Goal: Transaction & Acquisition: Book appointment/travel/reservation

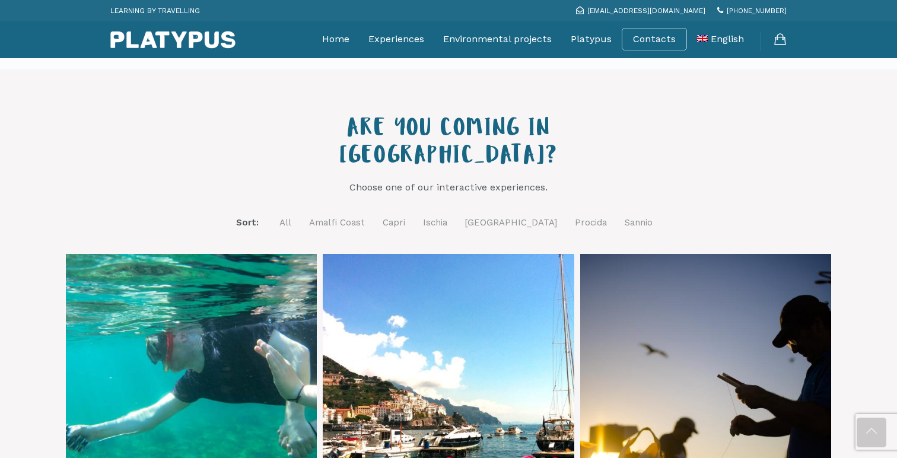
scroll to position [382, 0]
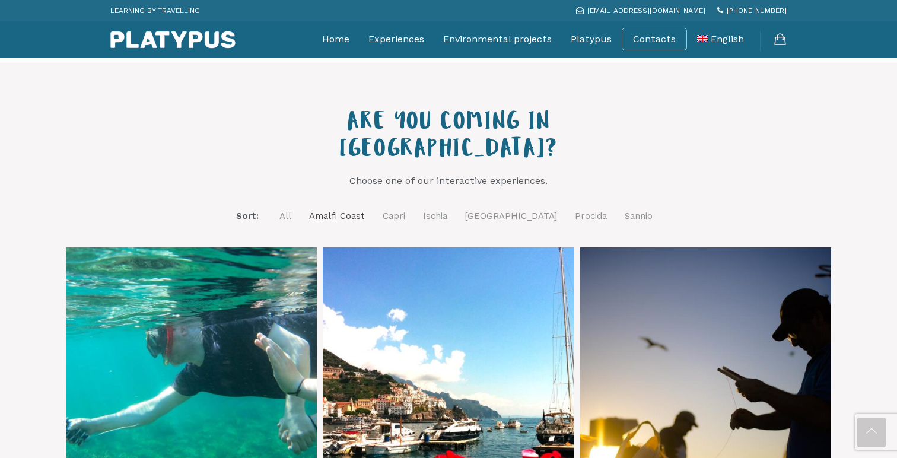
click at [364, 209] on link "Amalfi Coast" at bounding box center [337, 216] width 56 height 15
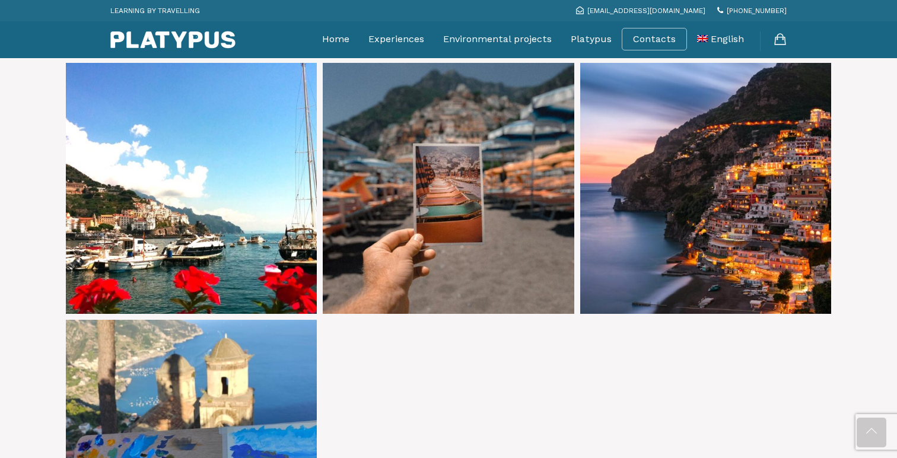
scroll to position [588, 0]
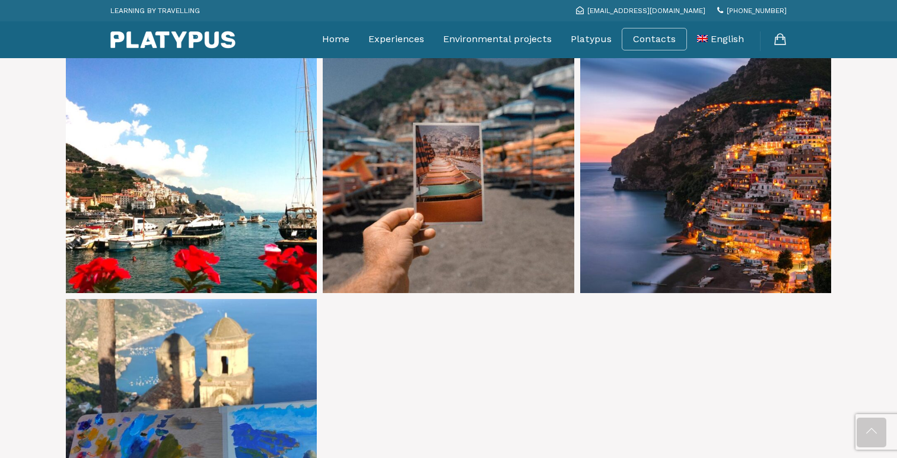
click at [364, 177] on link at bounding box center [448, 167] width 251 height 251
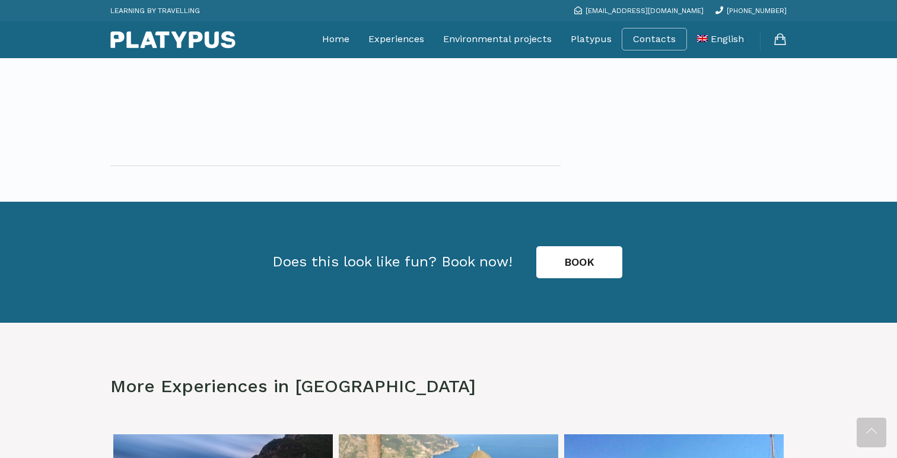
click at [581, 259] on link "BOOK" at bounding box center [579, 262] width 86 height 32
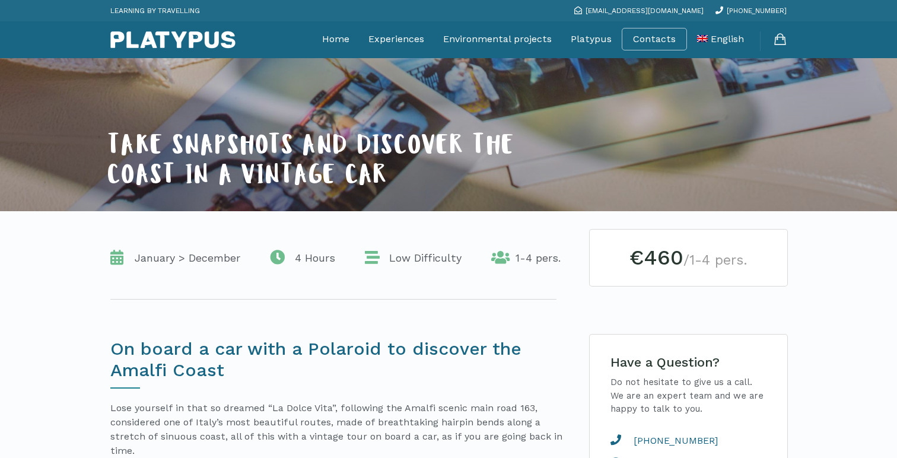
scroll to position [89, 0]
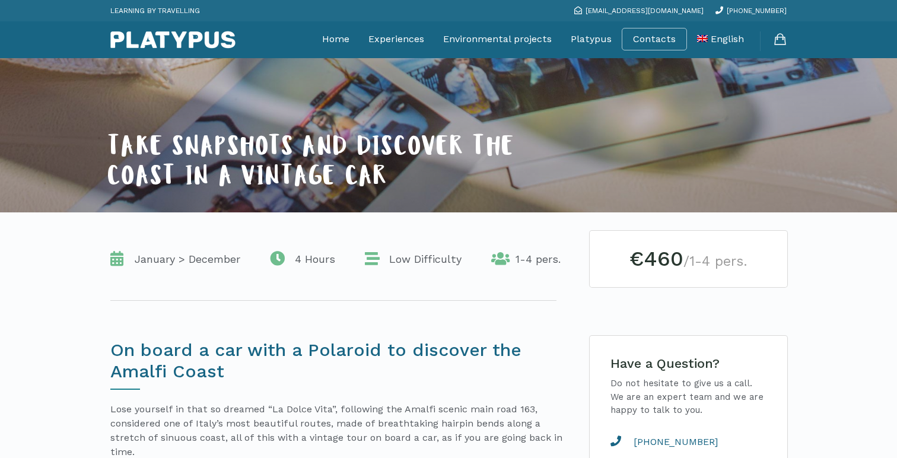
click at [431, 253] on span "Low Difficulty" at bounding box center [422, 259] width 78 height 14
